Goal: Transaction & Acquisition: Subscribe to service/newsletter

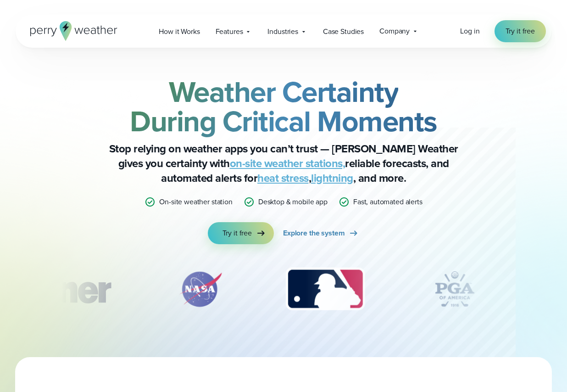
click at [230, 161] on link "on-site weather stations," at bounding box center [288, 163] width 116 height 17
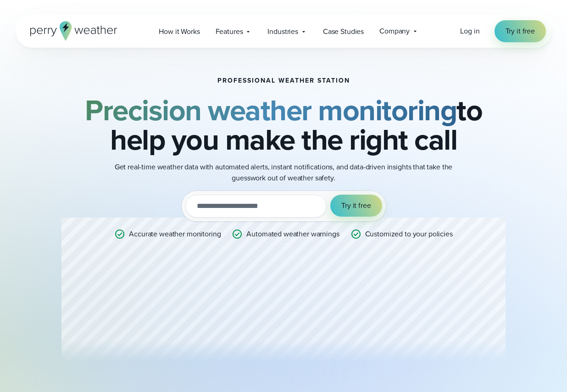
click at [262, 204] on input "email" at bounding box center [256, 206] width 142 height 23
type input "**********"
click at [356, 208] on span "Try it free" at bounding box center [355, 205] width 29 height 11
